Goal: Find specific page/section: Find specific page/section

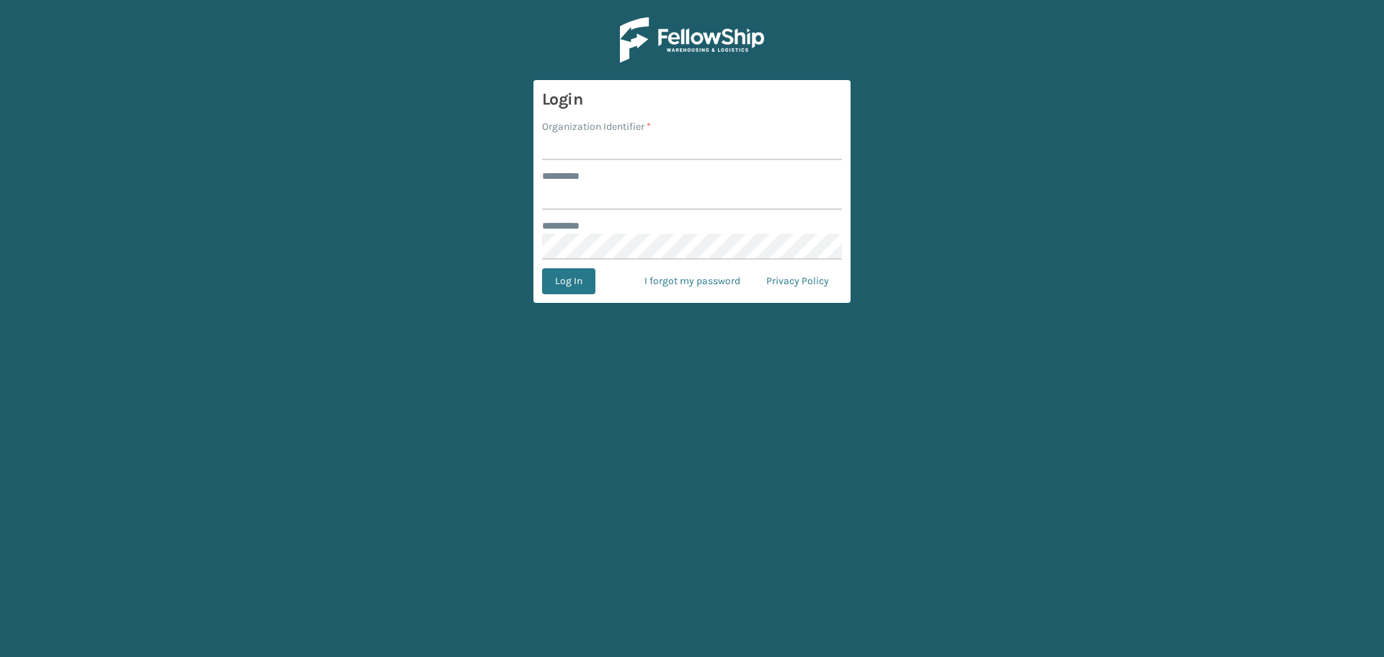
click at [628, 151] on input "Organization Identifier *" at bounding box center [692, 147] width 300 height 26
type input "superadminorganization"
click at [619, 198] on input "******** *" at bounding box center [692, 197] width 300 height 26
type input "*********"
click at [571, 283] on button "Log In" at bounding box center [568, 281] width 53 height 26
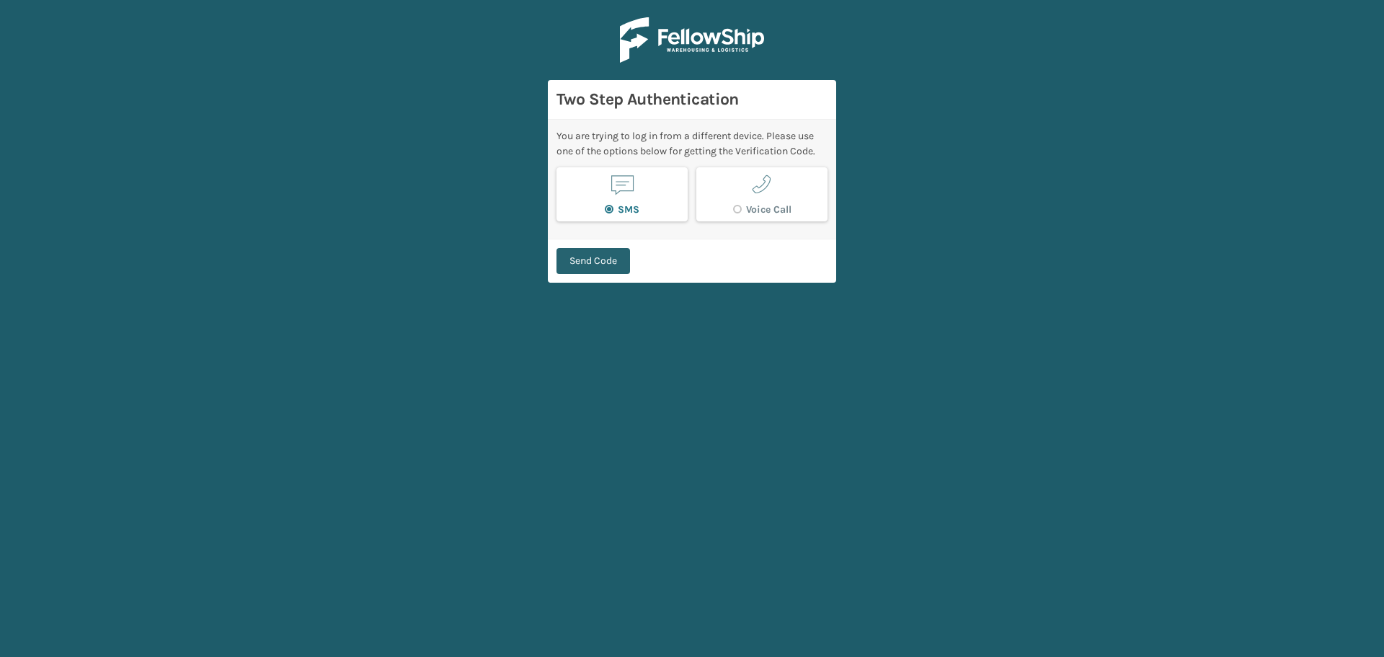
click at [585, 254] on button "Send Code" at bounding box center [594, 261] width 74 height 26
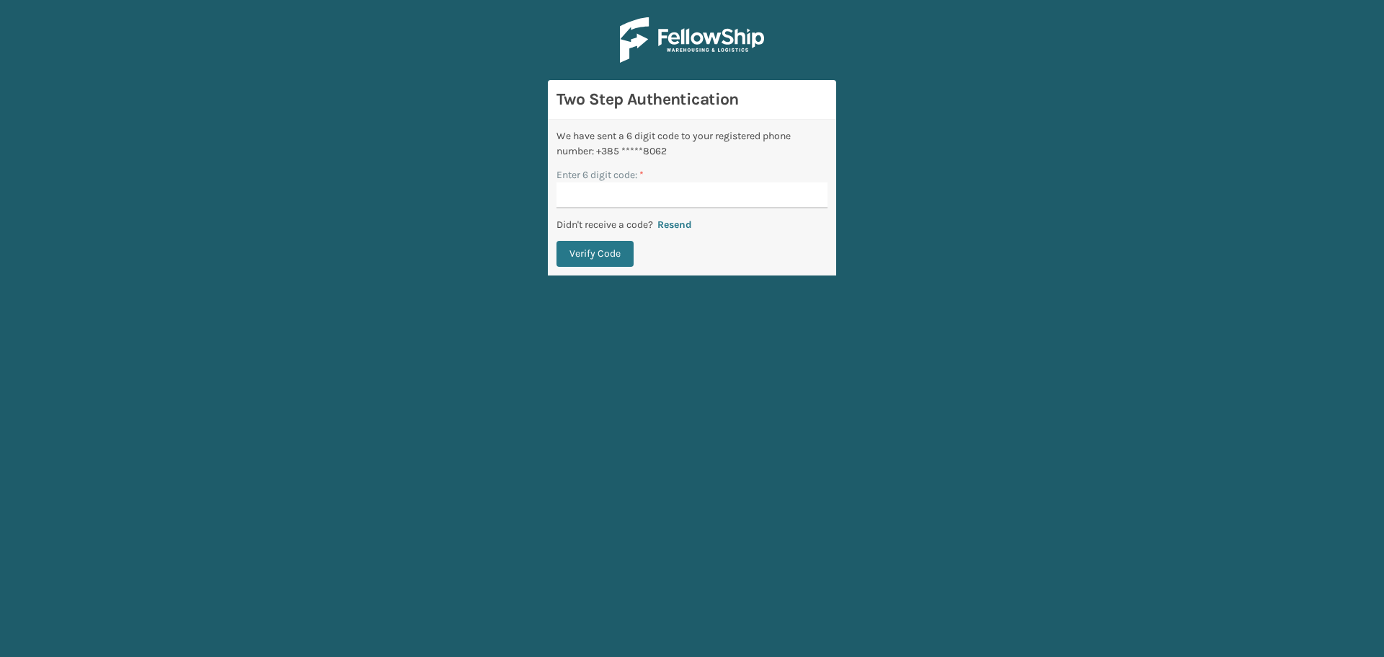
click at [577, 191] on input "Enter 6 digit code: *" at bounding box center [692, 195] width 271 height 26
click at [575, 193] on input "Enter 6 digit code: *" at bounding box center [692, 195] width 271 height 26
click at [610, 188] on input "Enter 6 digit code: *" at bounding box center [692, 195] width 271 height 26
type input "737103"
click at [557, 241] on button "Verify Code" at bounding box center [595, 254] width 77 height 26
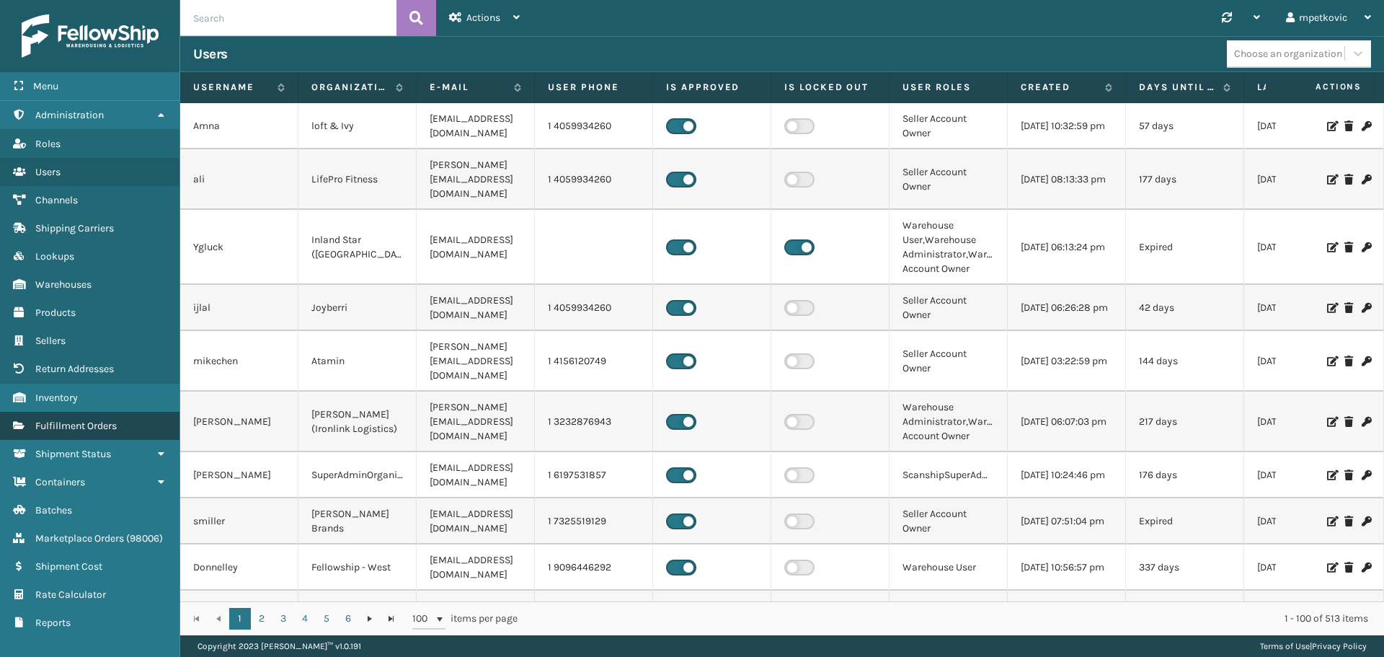
click at [85, 422] on span "Fulfillment Orders" at bounding box center [75, 426] width 81 height 12
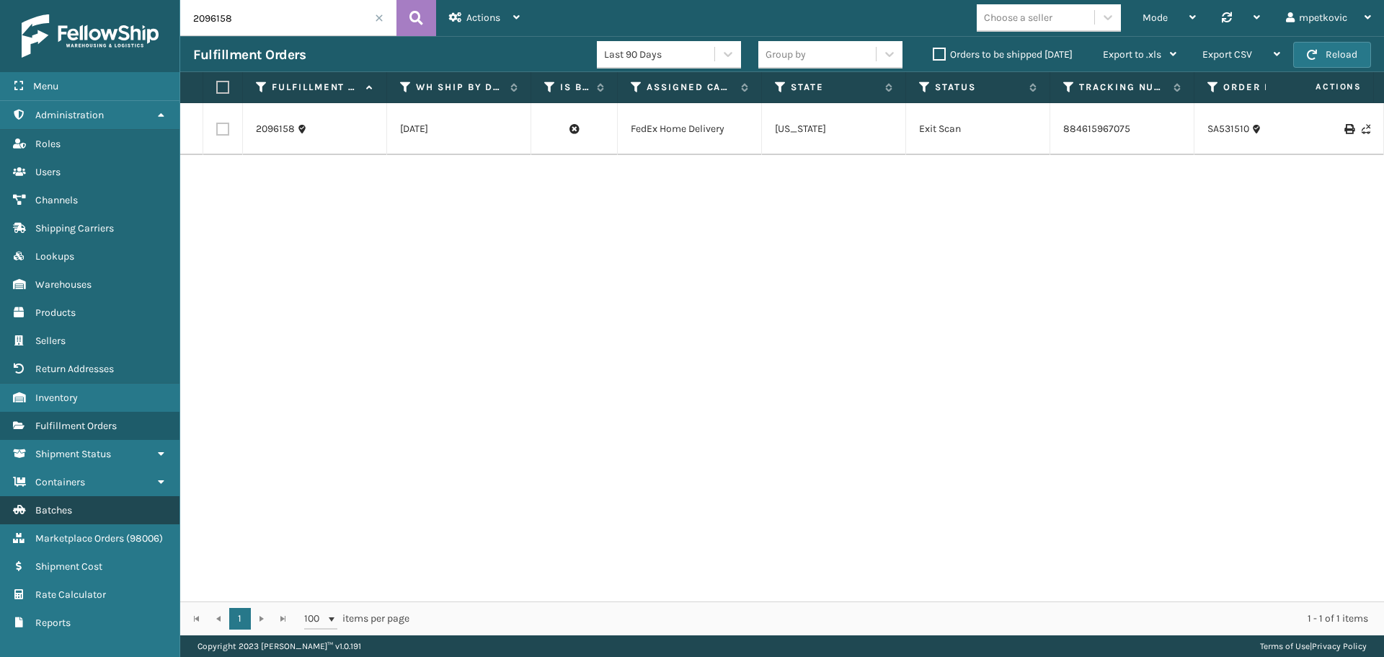
click at [114, 506] on link "Batches" at bounding box center [90, 510] width 180 height 28
